Goal: Check status: Check status

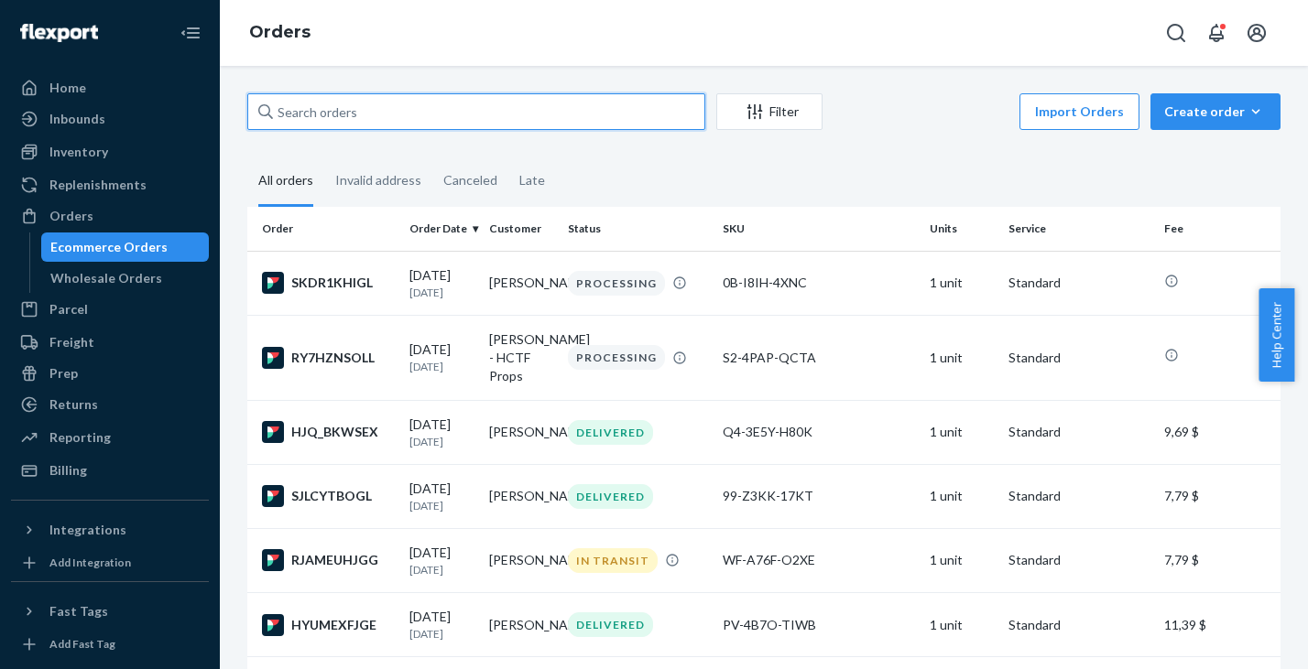
click at [351, 114] on input "text" at bounding box center [476, 111] width 458 height 37
paste input "BY0SHR95XX"
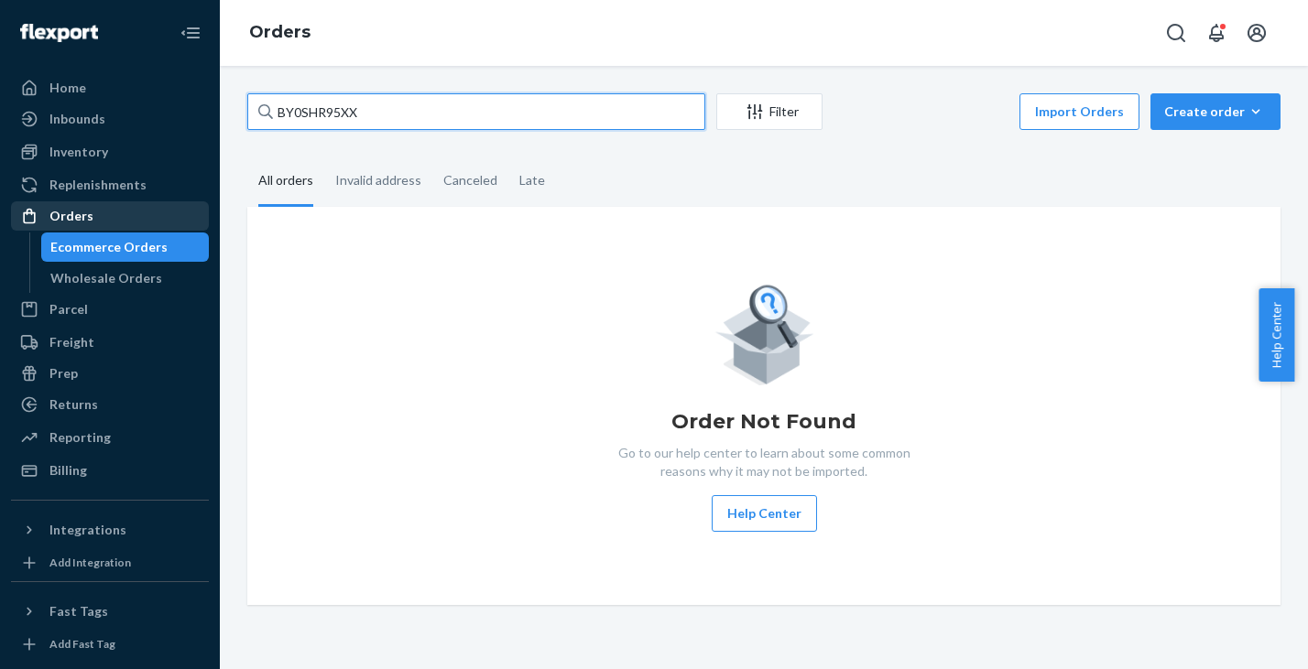
type input "BY0SHR95XX"
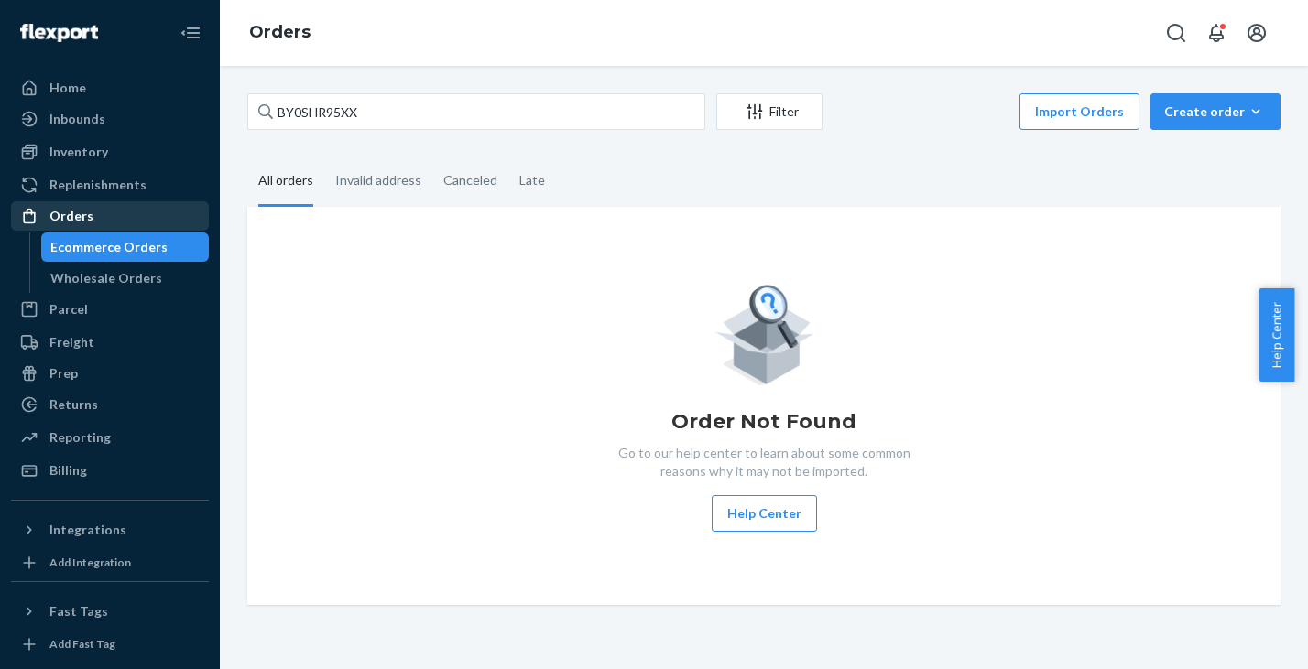
click at [65, 214] on div "Orders" at bounding box center [71, 216] width 44 height 18
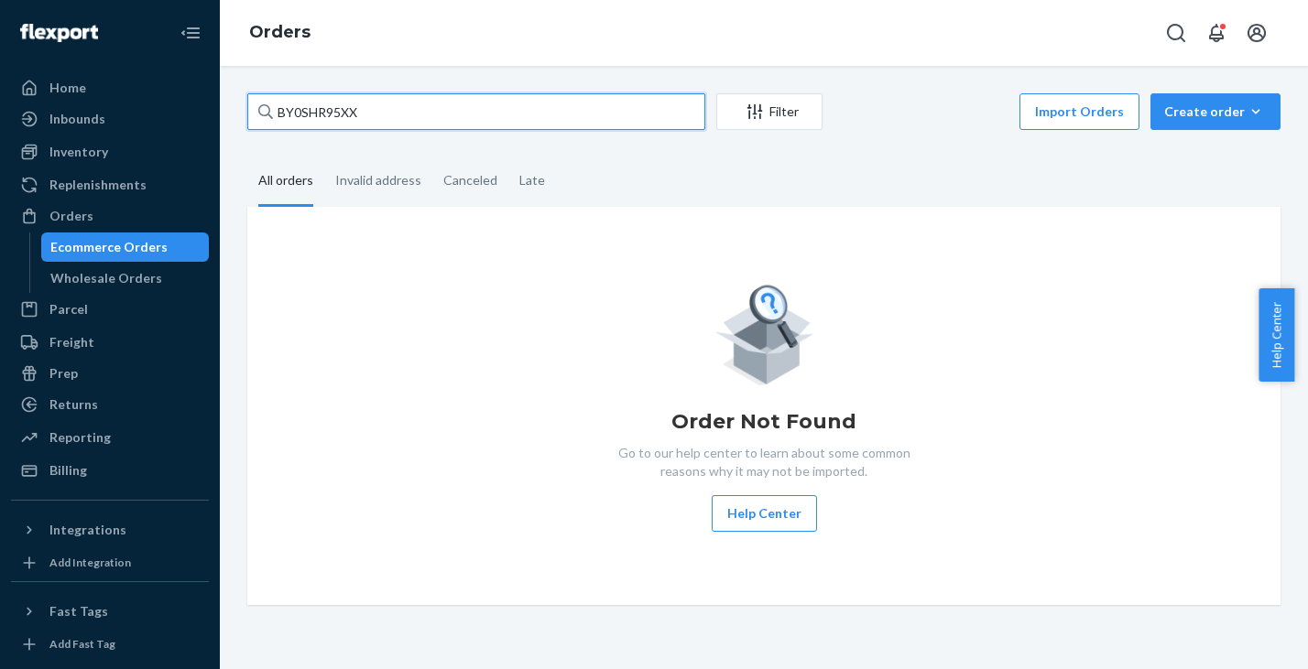
drag, startPoint x: 384, startPoint y: 113, endPoint x: 220, endPoint y: 85, distance: 166.2
click at [247, 93] on input "BY0SHR95XX" at bounding box center [476, 111] width 458 height 37
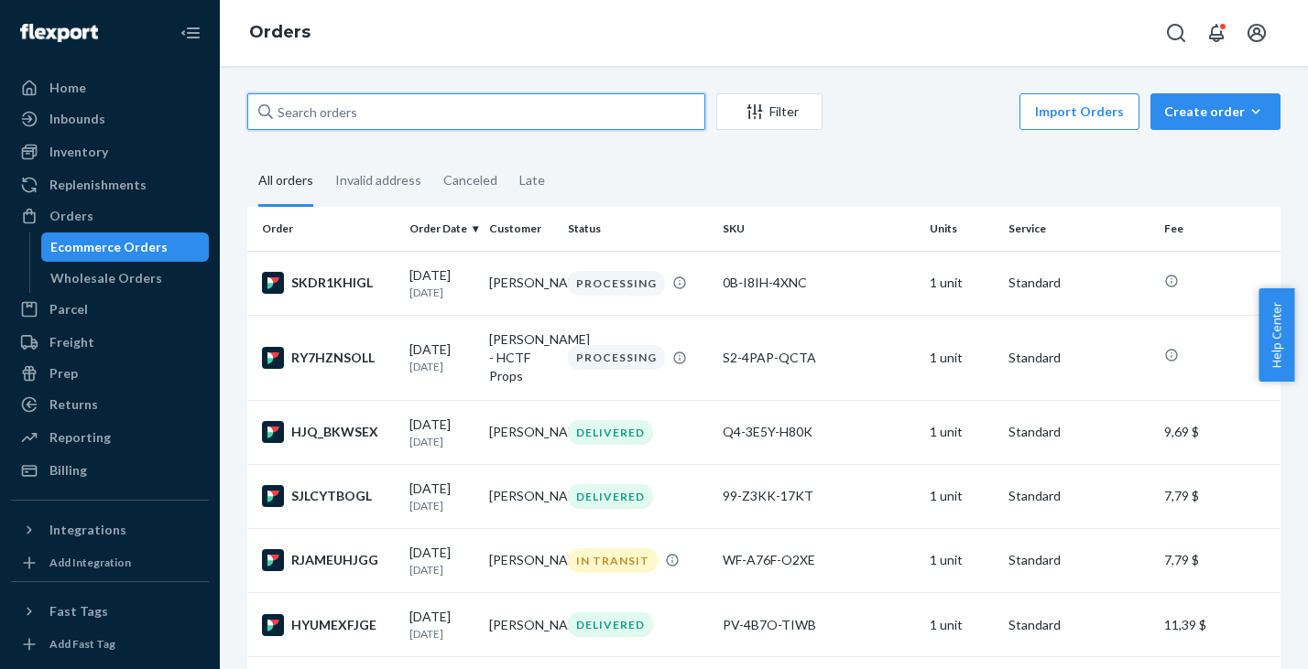
click at [461, 112] on input "text" at bounding box center [476, 111] width 458 height 37
paste input "BY0SHR95XX"
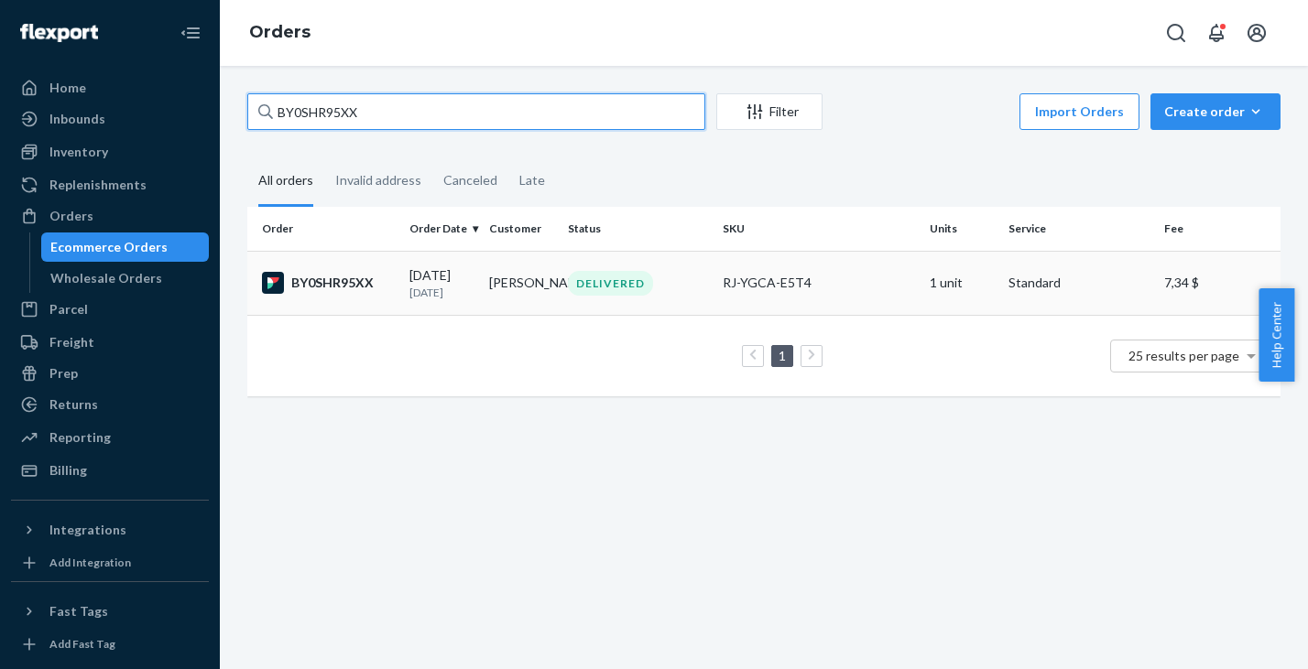
type input "BY0SHR95XX"
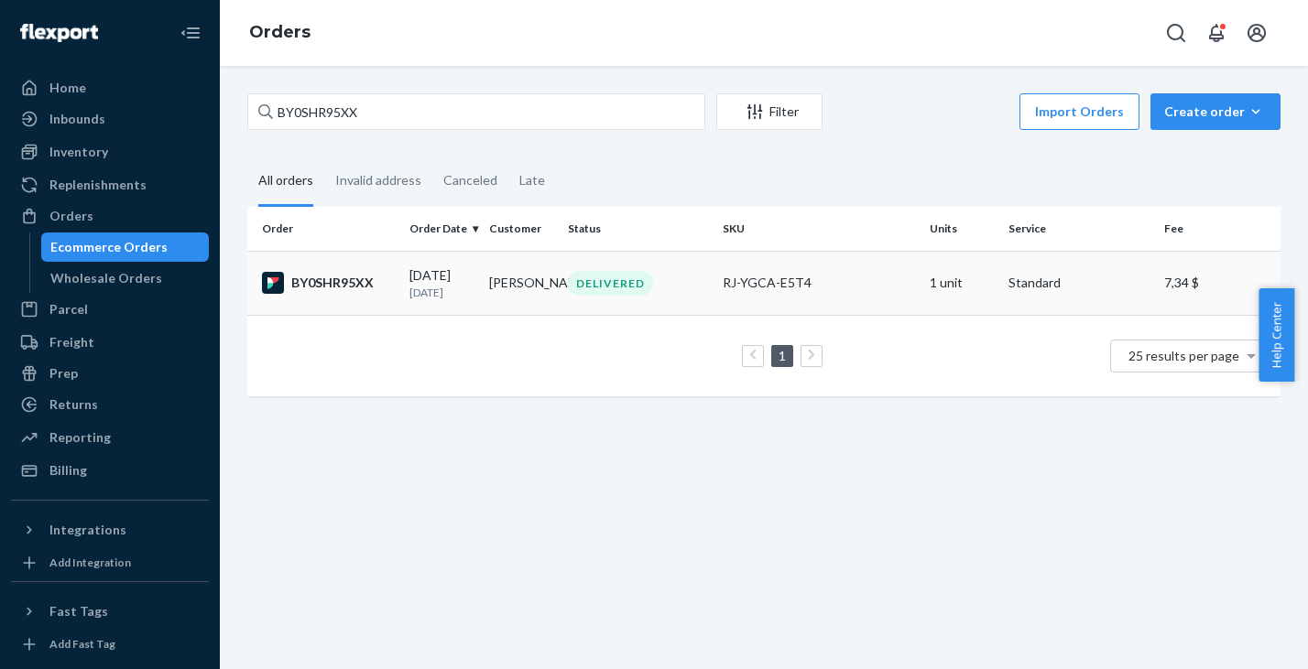
click at [350, 286] on div "BY0SHR95XX" at bounding box center [328, 283] width 133 height 22
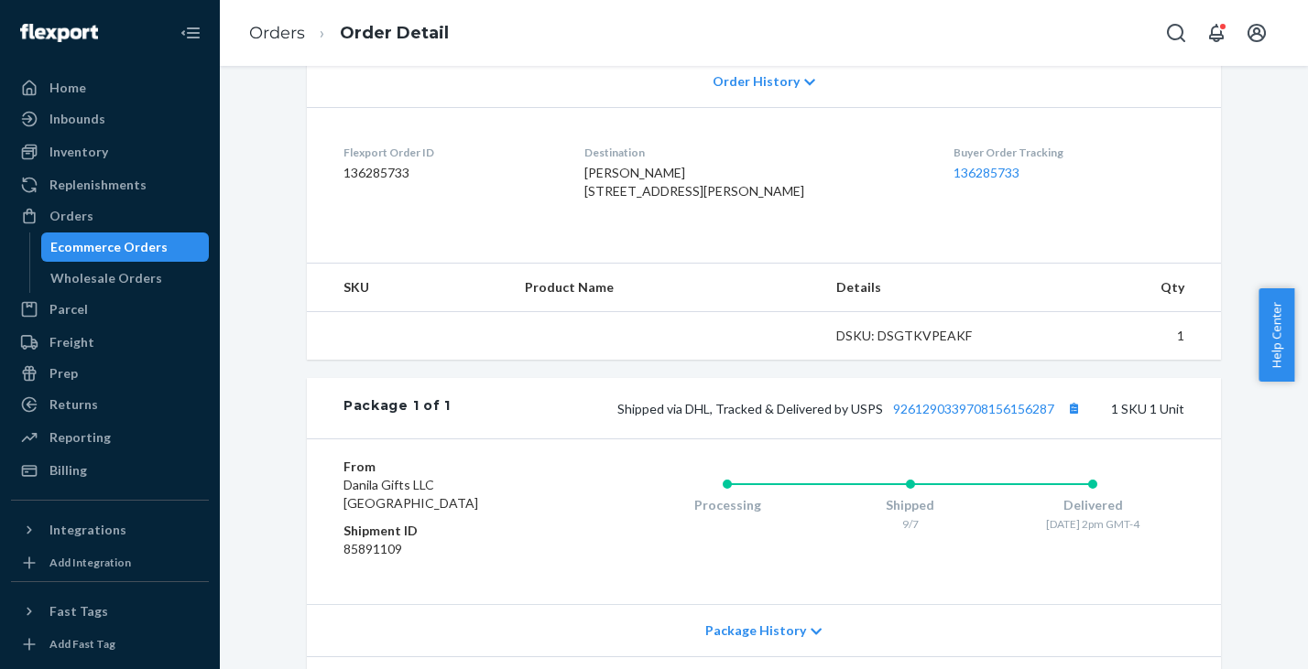
scroll to position [545, 0]
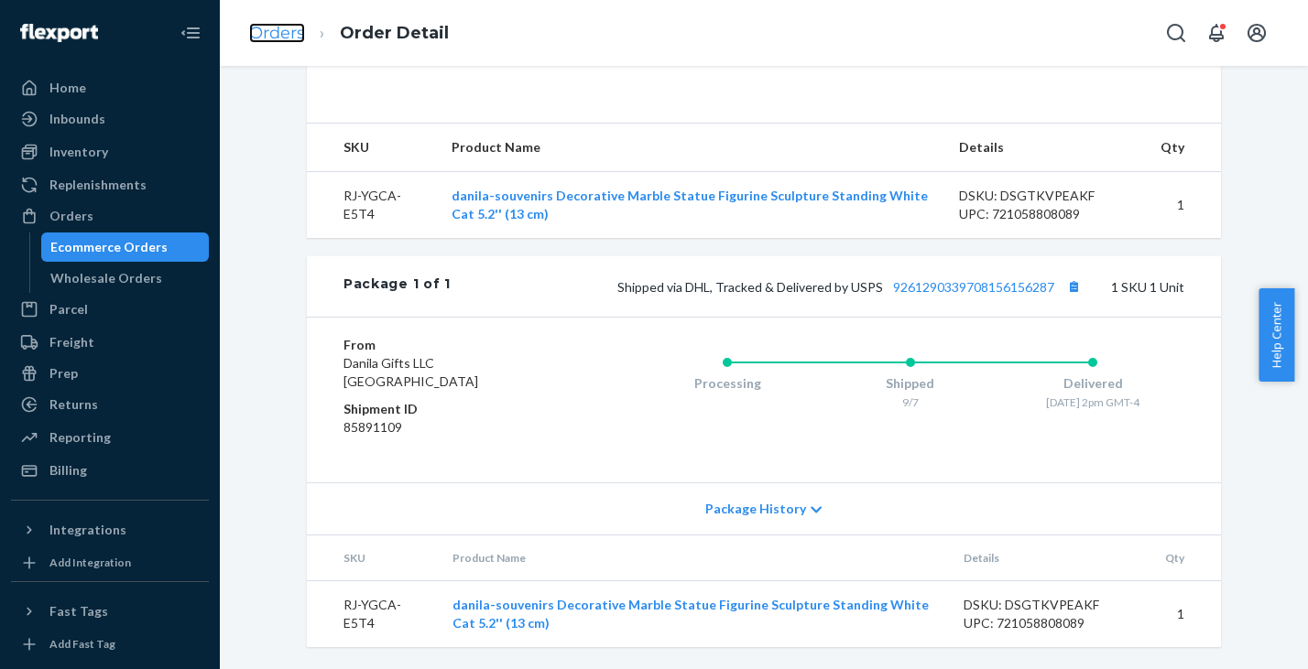
click at [273, 34] on link "Orders" at bounding box center [277, 33] width 56 height 20
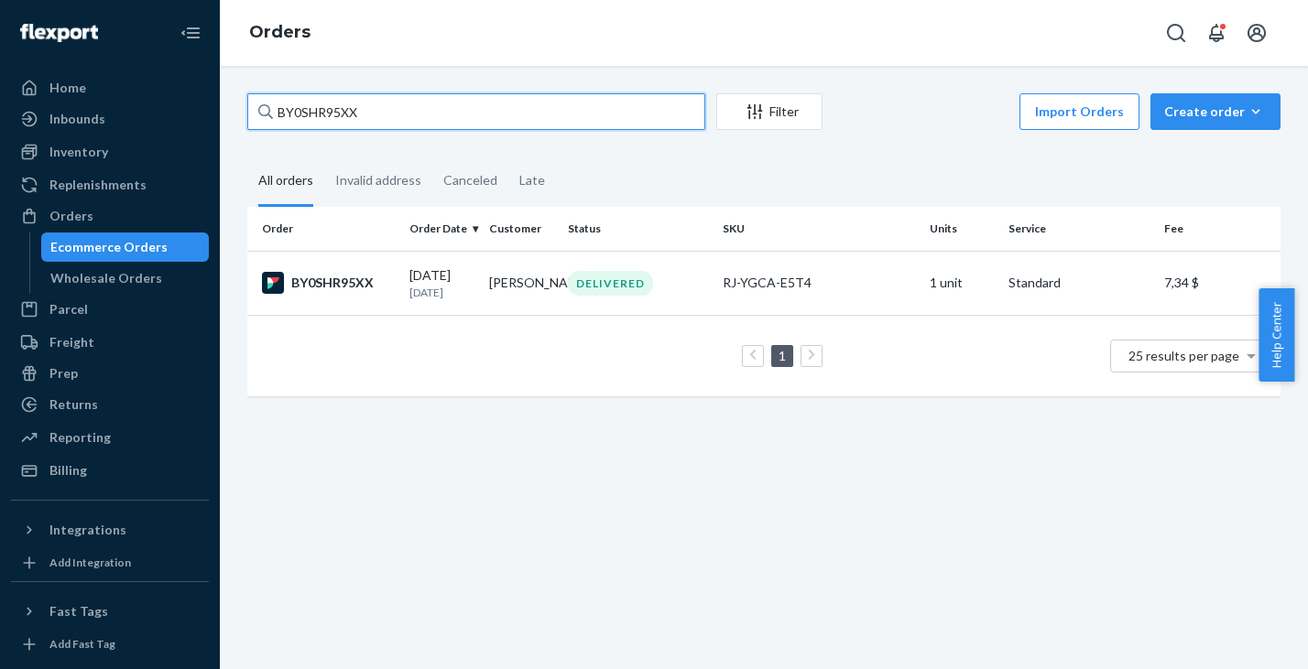
drag, startPoint x: 398, startPoint y: 118, endPoint x: 235, endPoint y: 76, distance: 168.3
click at [247, 93] on input "BY0SHR95XX" at bounding box center [476, 111] width 458 height 37
paste input "HJQ_BKWSE"
type input "HJQ_BKWSEX"
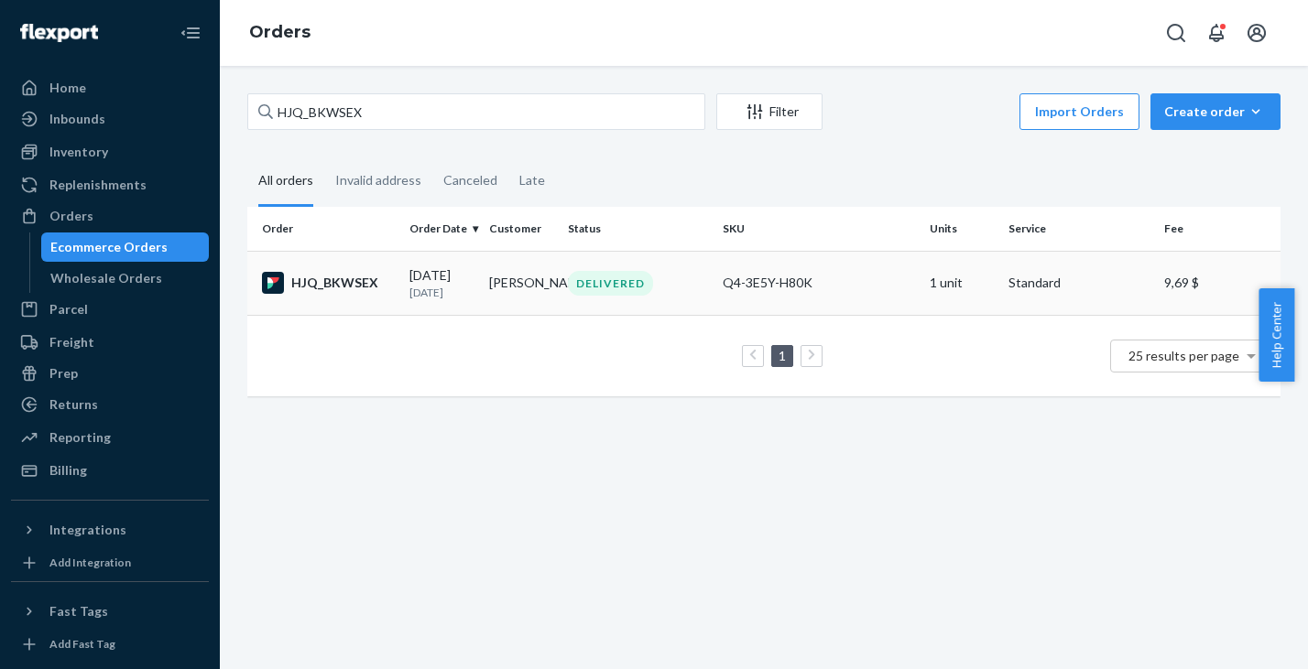
click at [328, 281] on div "HJQ_BKWSEX" at bounding box center [328, 283] width 133 height 22
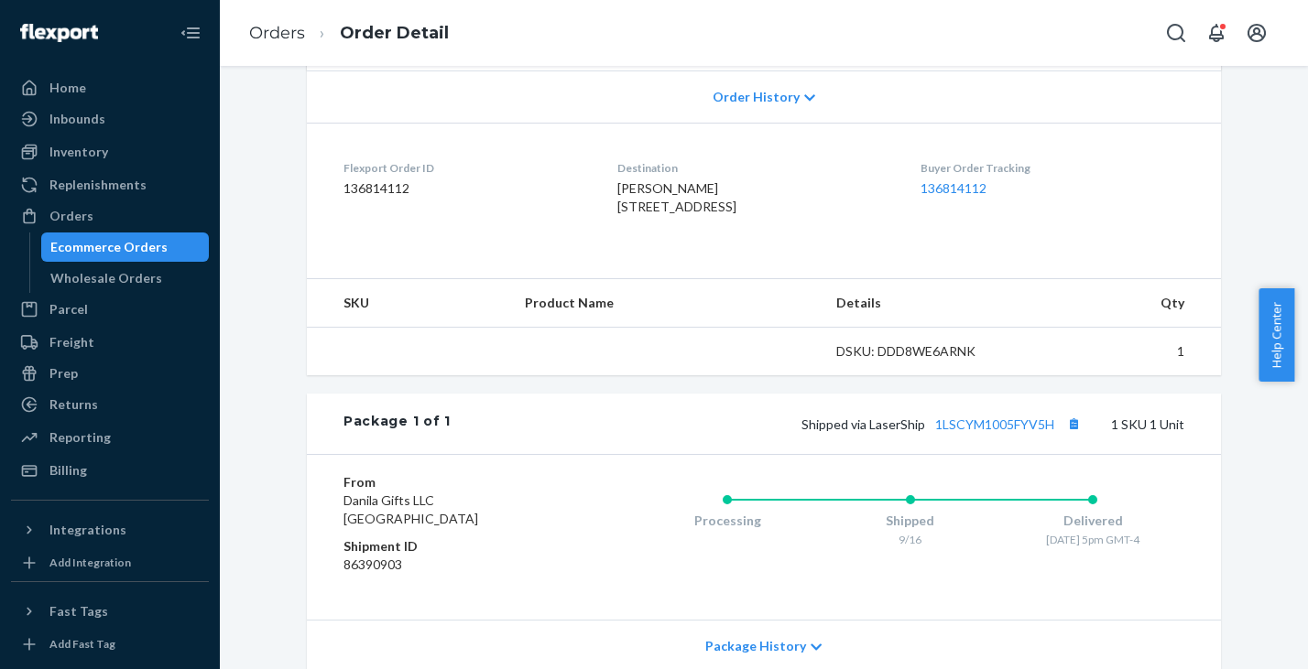
scroll to position [545, 0]
